Goal: Find specific page/section: Locate a particular part of the current website

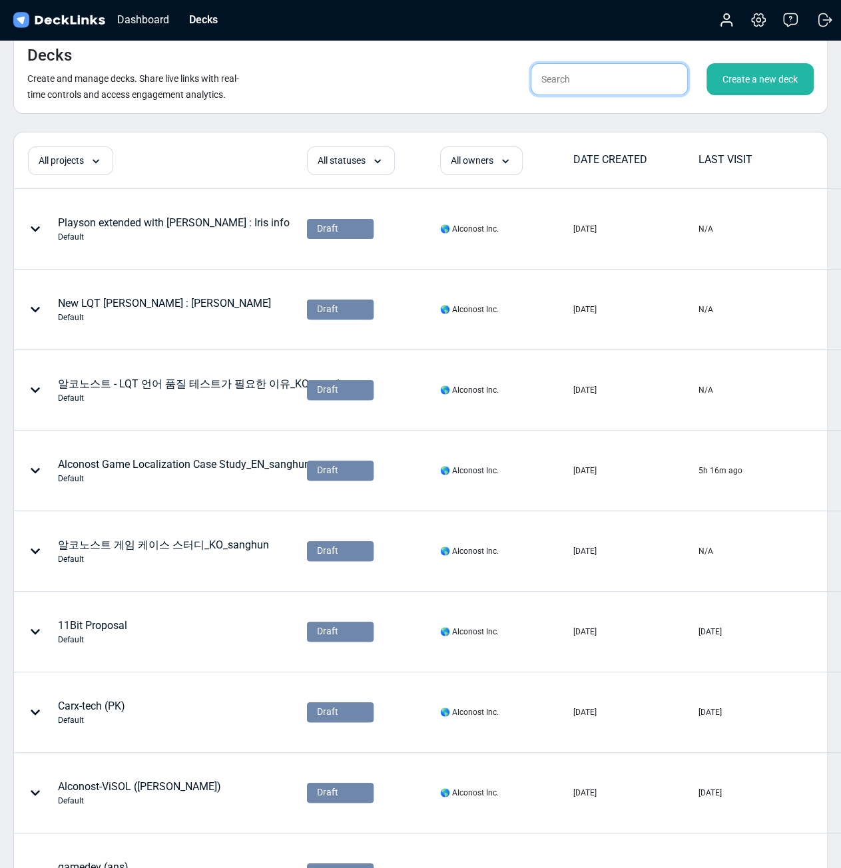
click at [606, 82] on input "text" at bounding box center [609, 79] width 157 height 32
type input "ㄹ"
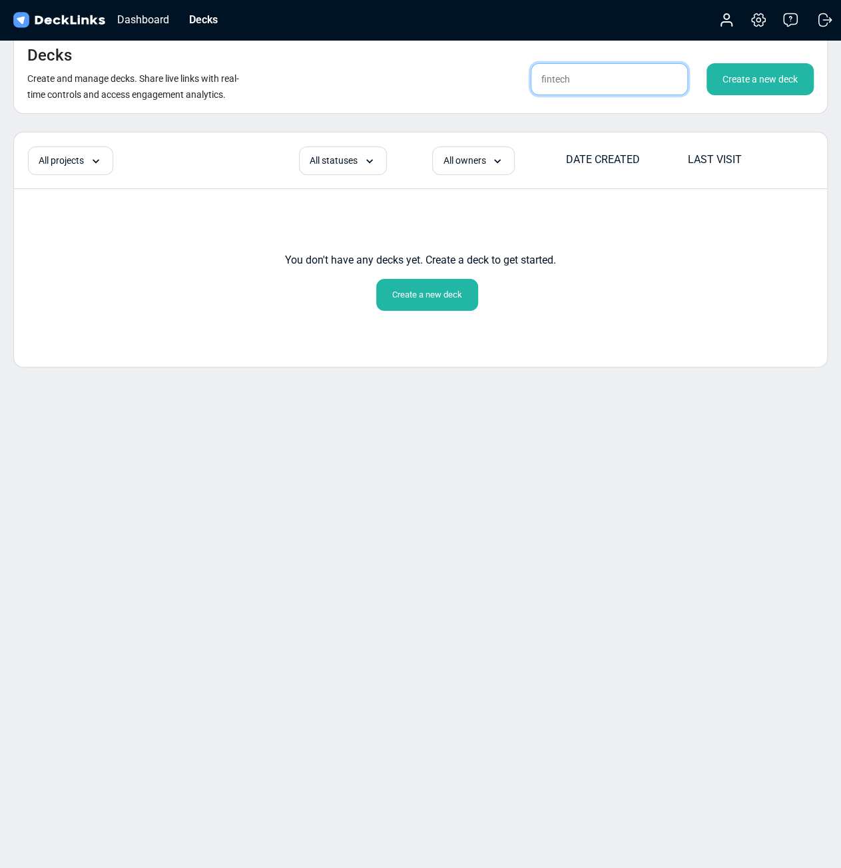
type input "fintech"
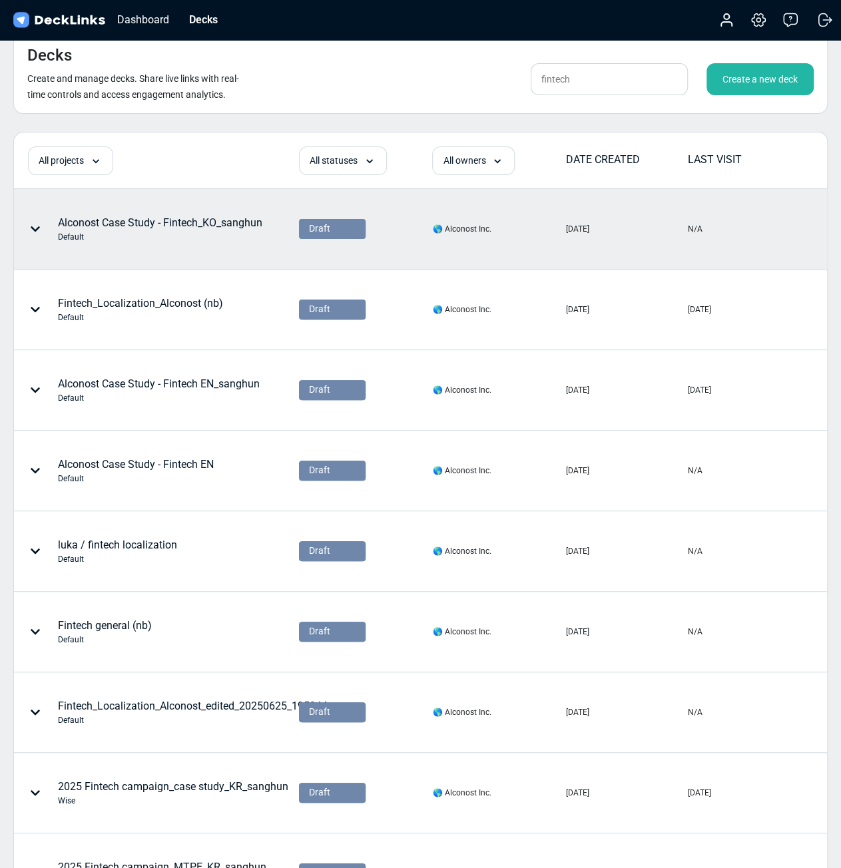
click at [234, 231] on div "Default" at bounding box center [160, 237] width 204 height 12
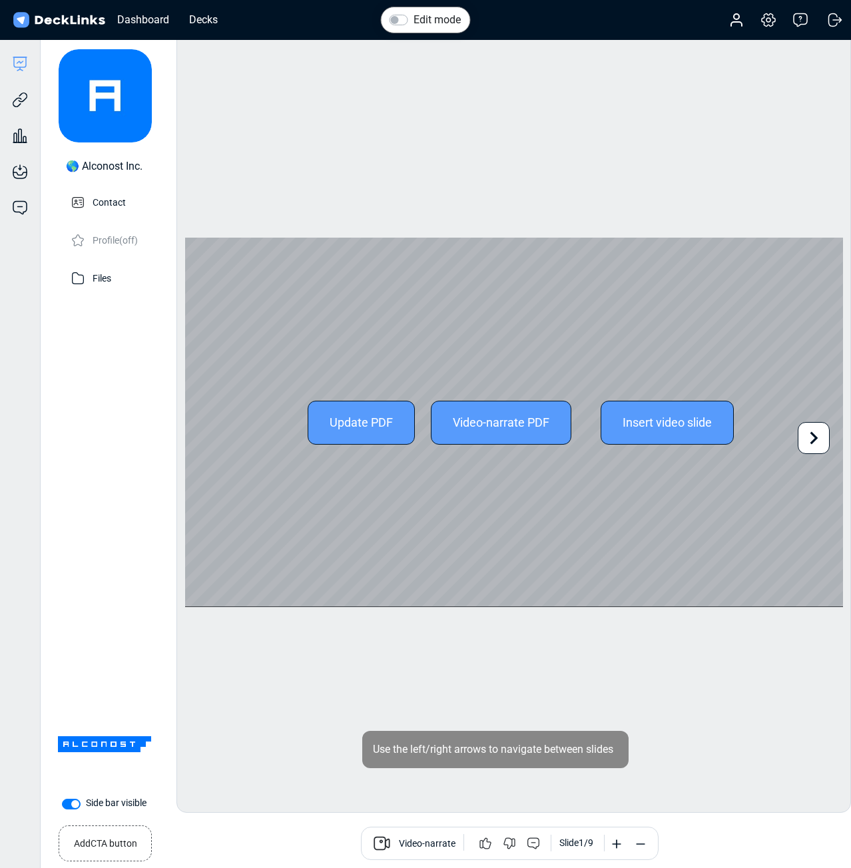
click at [813, 439] on icon at bounding box center [813, 438] width 25 height 25
click at [817, 439] on icon at bounding box center [813, 438] width 25 height 25
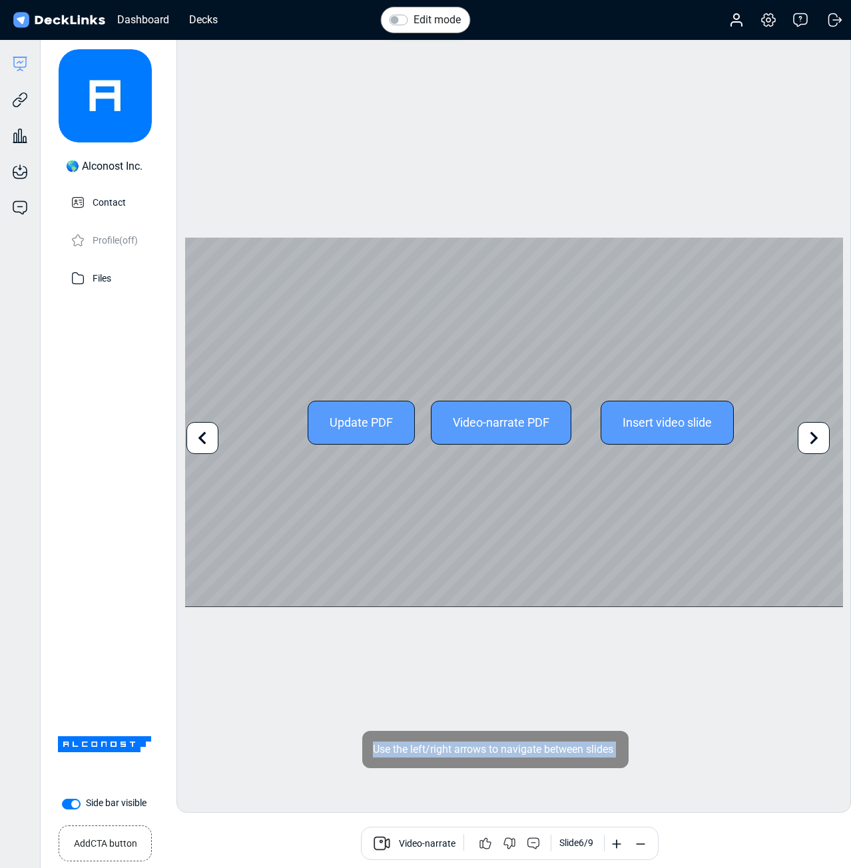
click at [817, 439] on icon at bounding box center [813, 438] width 25 height 25
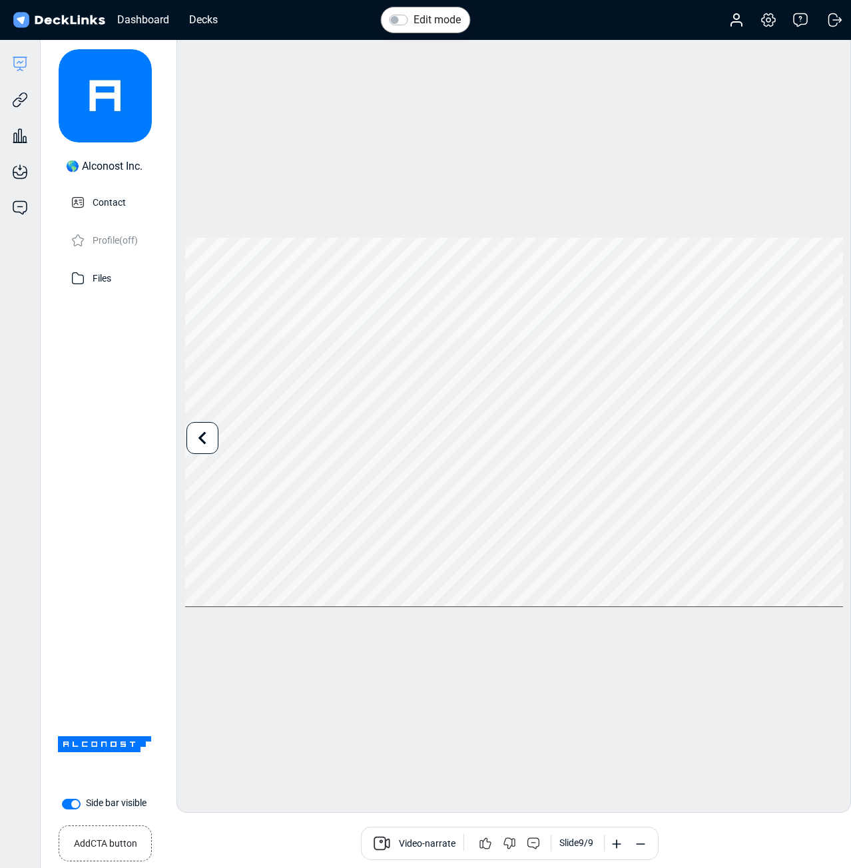
click at [563, 168] on div "Edit mode Change photo Updating this image will immediately apply to all of you…" at bounding box center [513, 422] width 675 height 781
